Goal: Task Accomplishment & Management: Complete application form

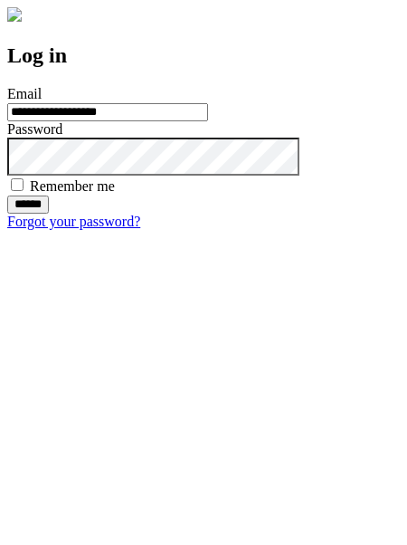
type input "**********"
click at [49, 214] on input "******" at bounding box center [28, 204] width 42 height 18
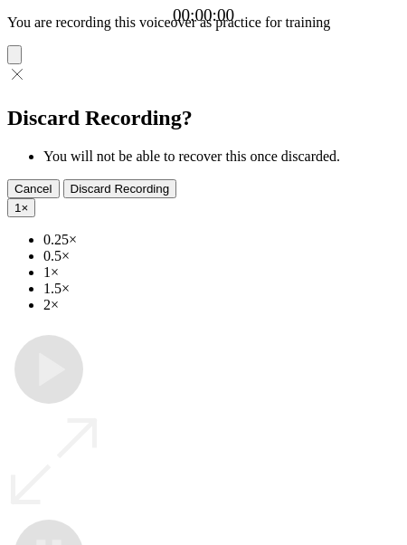
type input "**********"
